Goal: Information Seeking & Learning: Learn about a topic

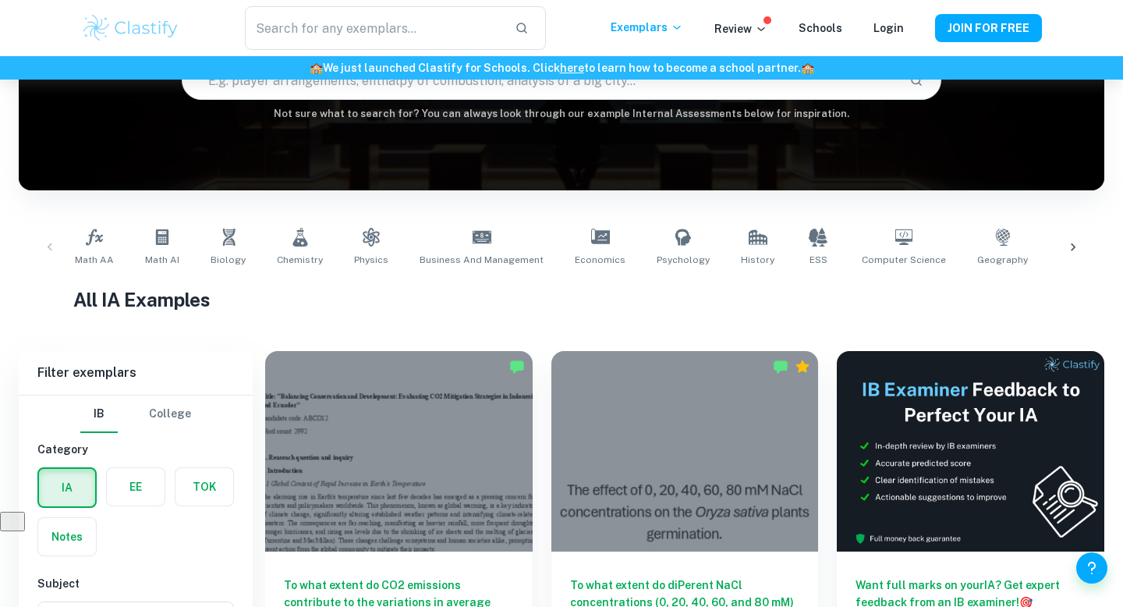
scroll to position [326, 0]
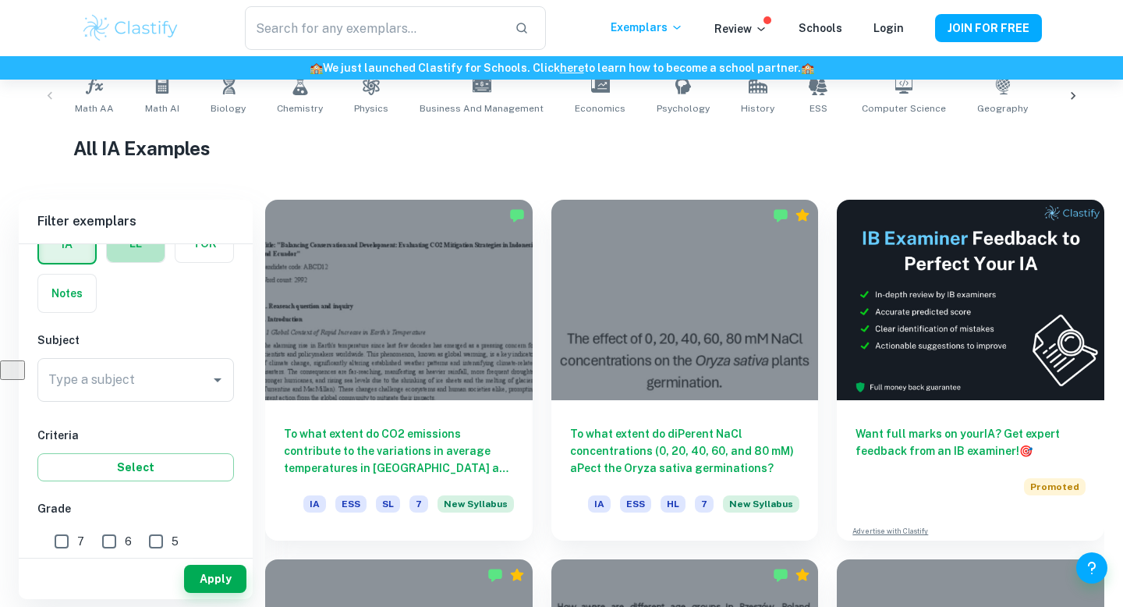
click at [145, 261] on label "button" at bounding box center [136, 243] width 58 height 37
click at [0, 0] on input "radio" at bounding box center [0, 0] width 0 height 0
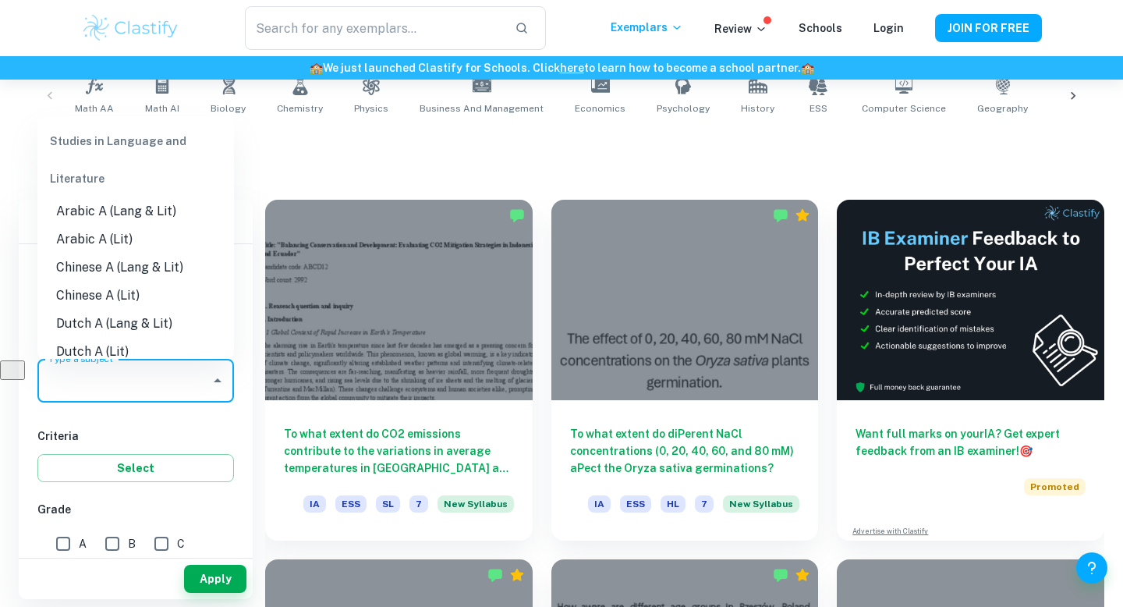
click at [146, 381] on input "Type a subject" at bounding box center [123, 381] width 159 height 30
click at [172, 273] on li "English A (Lang & Lit)" at bounding box center [135, 268] width 197 height 28
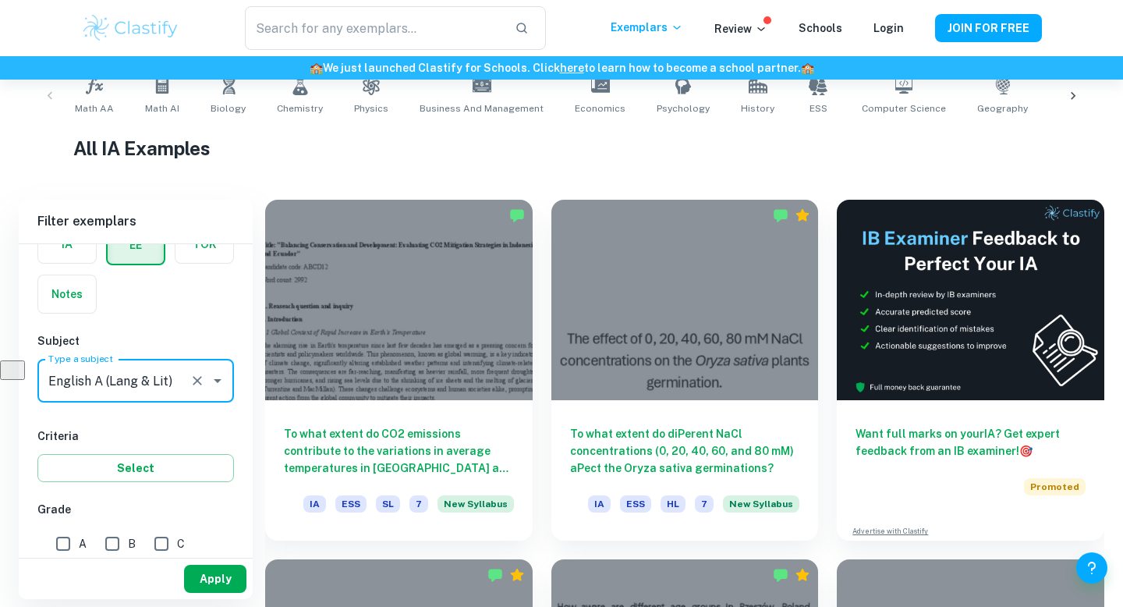
type input "English A (Lang & Lit)"
click at [209, 568] on button "Apply" at bounding box center [215, 579] width 62 height 28
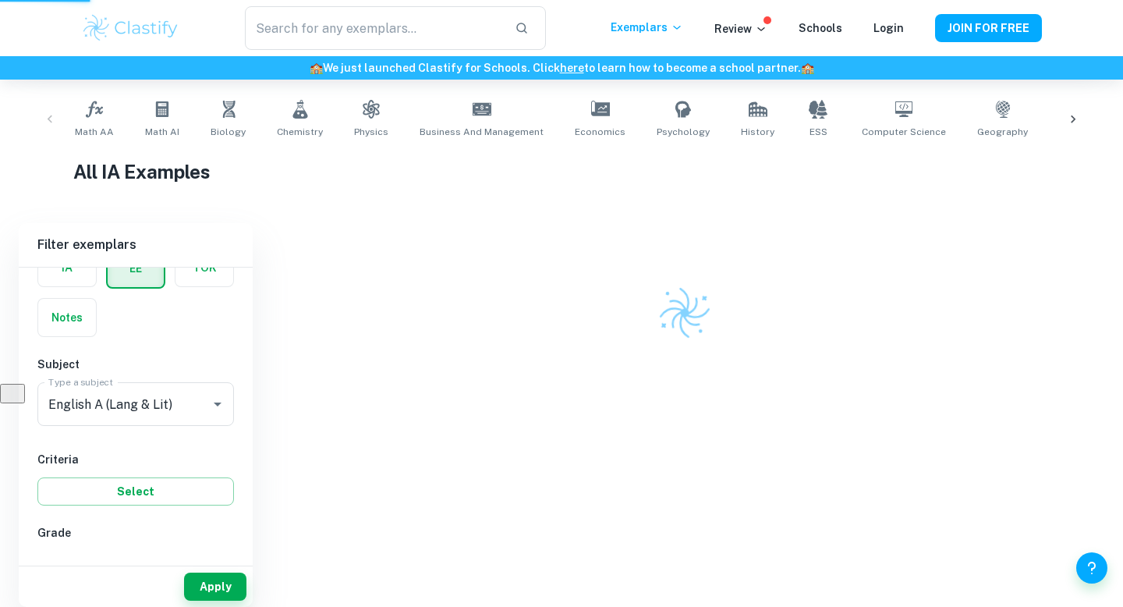
scroll to position [295, 0]
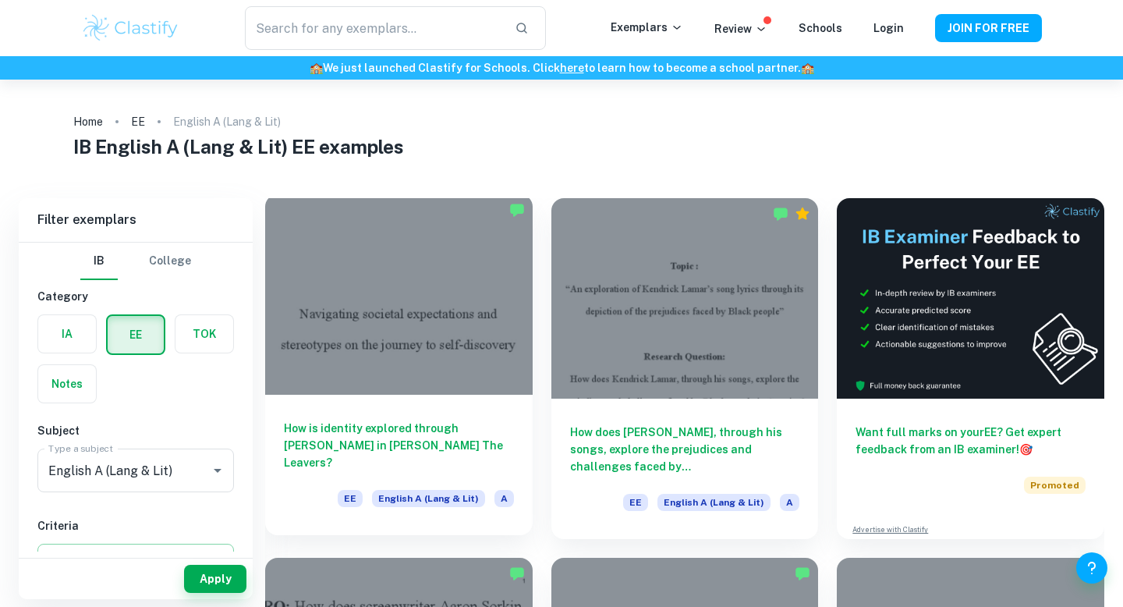
click at [397, 427] on h6 "How is identity explored through [PERSON_NAME] in [PERSON_NAME] The Leavers?" at bounding box center [399, 445] width 230 height 51
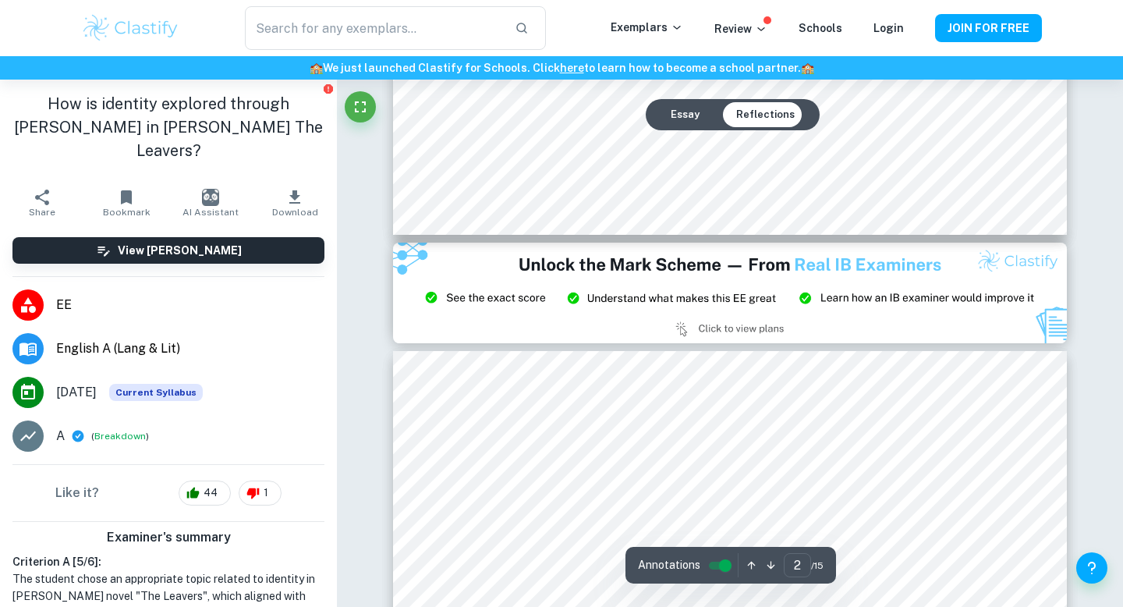
type input "3"
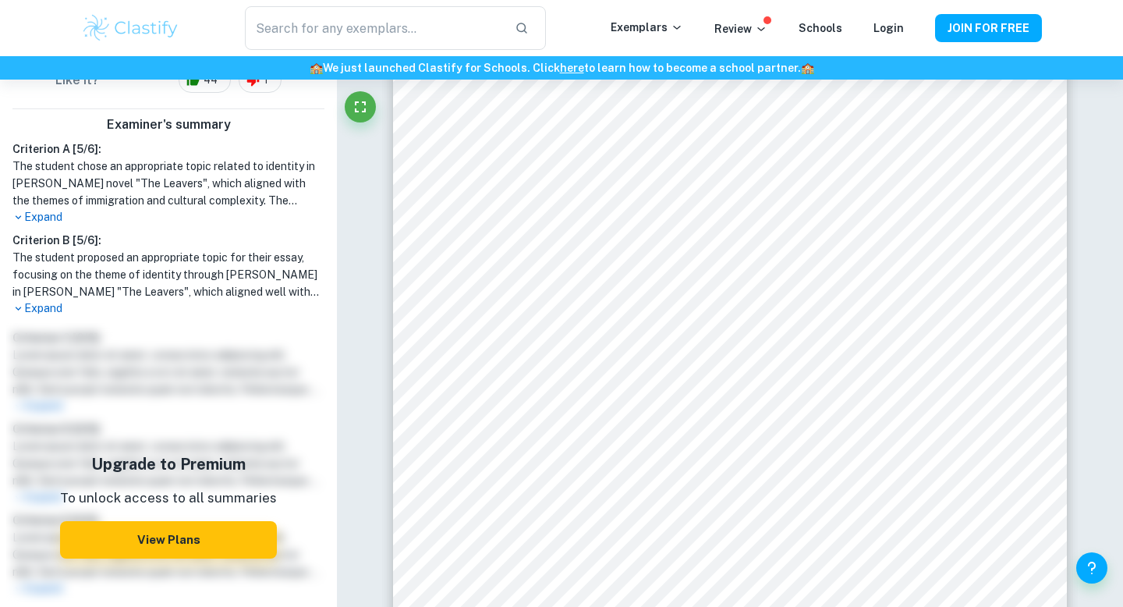
scroll to position [417, 0]
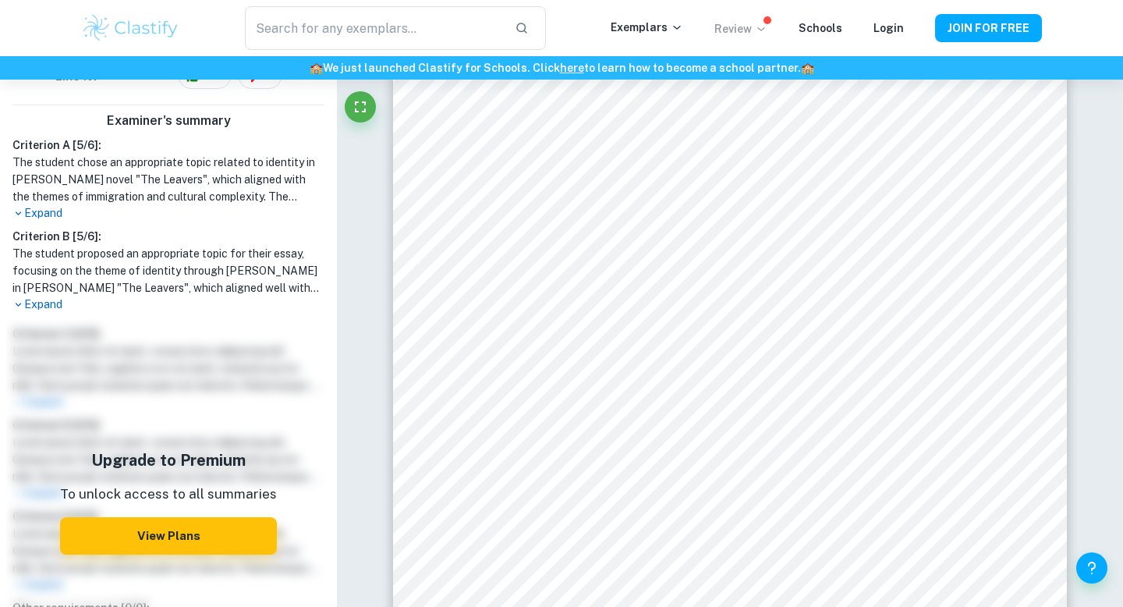
click at [756, 28] on p "Review" at bounding box center [740, 28] width 53 height 17
